Goal: Task Accomplishment & Management: Use online tool/utility

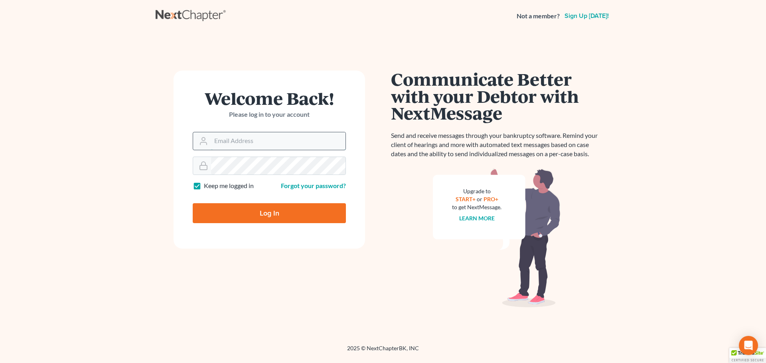
click at [282, 140] on input "Email Address" at bounding box center [278, 141] width 134 height 18
type input "[EMAIL_ADDRESS][DOMAIN_NAME]"
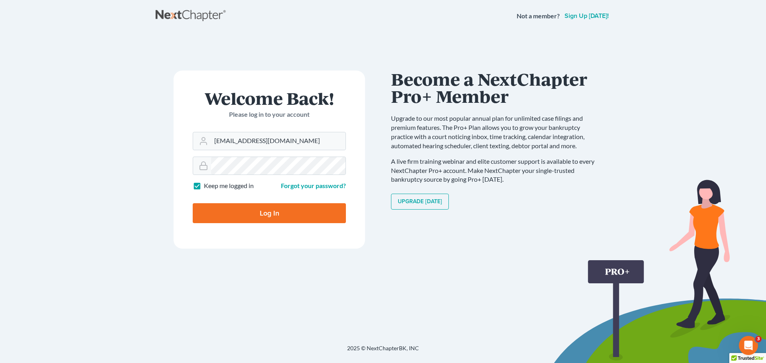
click at [204, 189] on label "Keep me logged in" at bounding box center [229, 186] width 50 height 9
click at [207, 187] on input "Keep me logged in" at bounding box center [209, 184] width 5 height 5
checkbox input "false"
click at [201, 217] on input "Log In" at bounding box center [269, 213] width 153 height 20
type input "Thinking..."
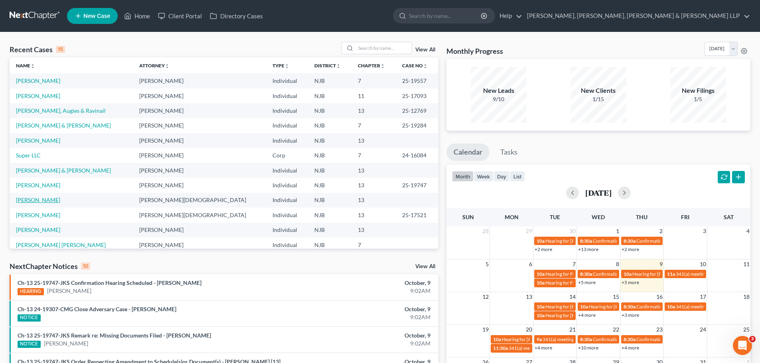
click at [41, 201] on link "Santana, Clara" at bounding box center [38, 200] width 44 height 7
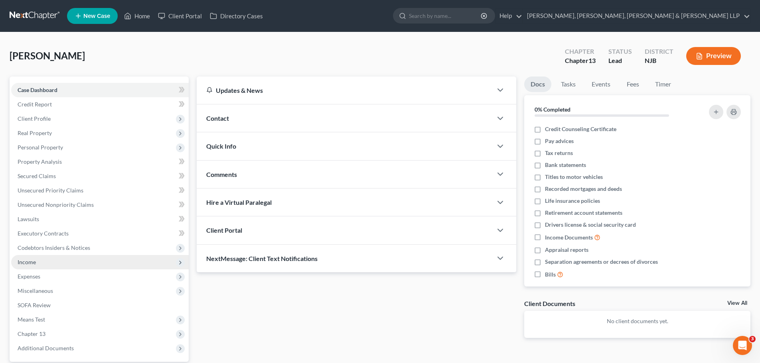
click at [24, 263] on span "Income" at bounding box center [27, 262] width 18 height 7
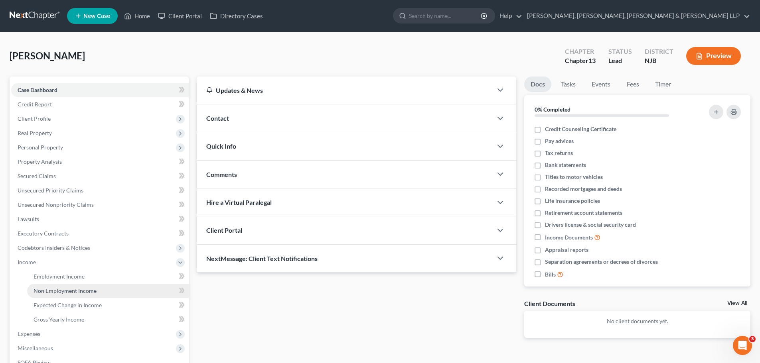
click at [69, 290] on span "Non Employment Income" at bounding box center [65, 291] width 63 height 7
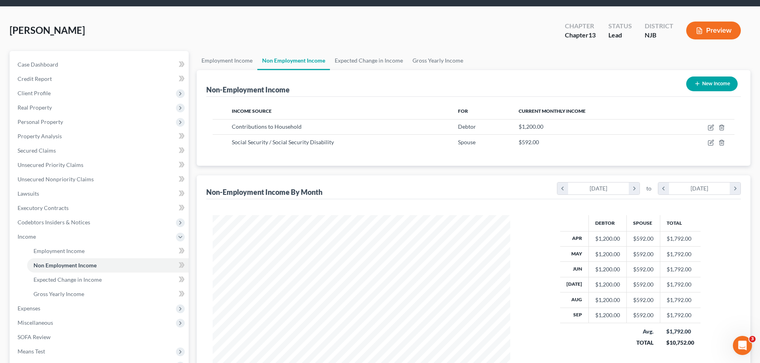
scroll to position [40, 0]
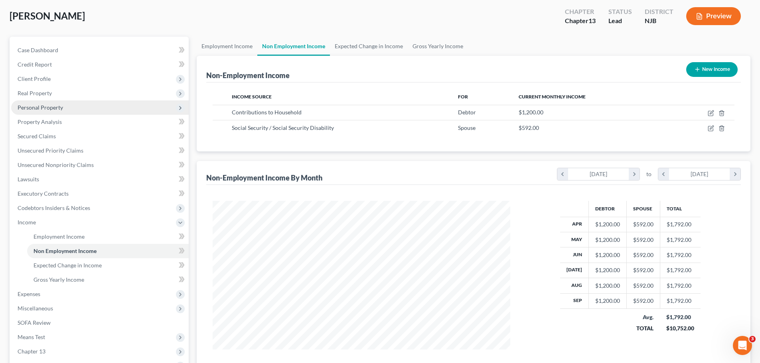
click at [48, 112] on span "Personal Property" at bounding box center [100, 108] width 178 height 14
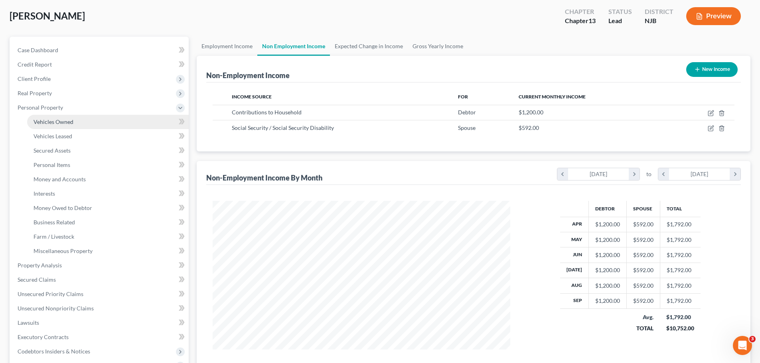
click at [48, 122] on span "Vehicles Owned" at bounding box center [54, 121] width 40 height 7
